Goal: Task Accomplishment & Management: Use online tool/utility

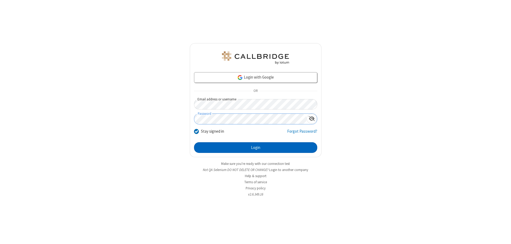
click at [256, 148] on button "Login" at bounding box center [255, 147] width 123 height 11
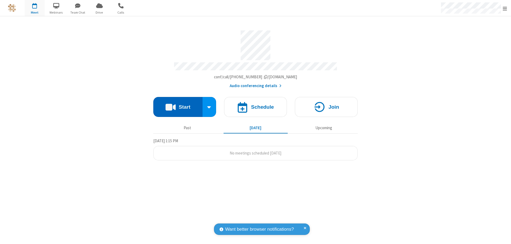
click at [178, 104] on button "Start" at bounding box center [177, 107] width 49 height 20
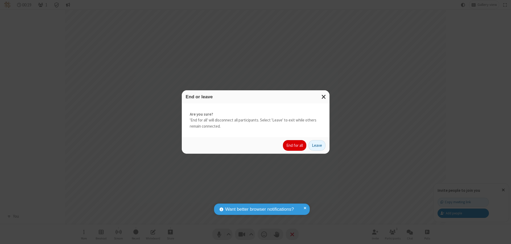
click at [295, 145] on button "End for all" at bounding box center [294, 145] width 23 height 11
